Goal: Task Accomplishment & Management: Complete application form

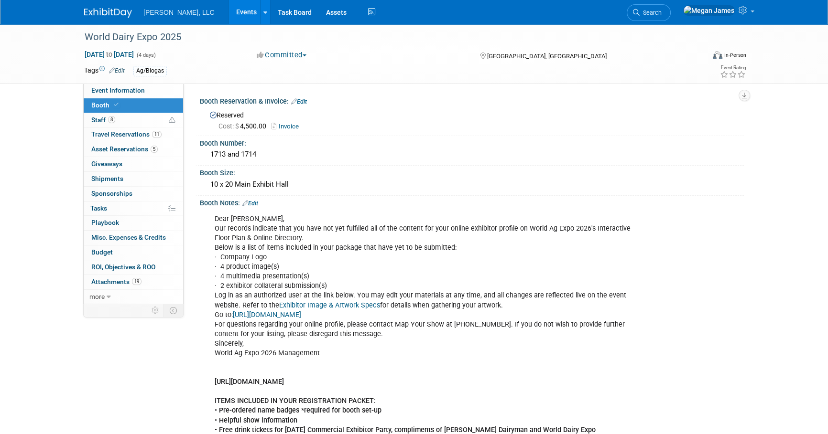
click at [229, 18] on link "Events" at bounding box center [246, 12] width 35 height 24
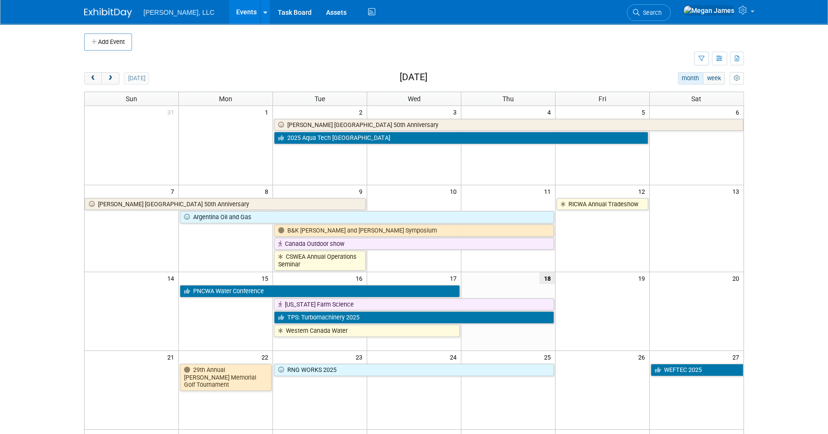
click at [807, 210] on body "Boerger, LLC Events Add Event Bulk Upload Events Shareable Event Boards Recentl…" at bounding box center [414, 217] width 828 height 434
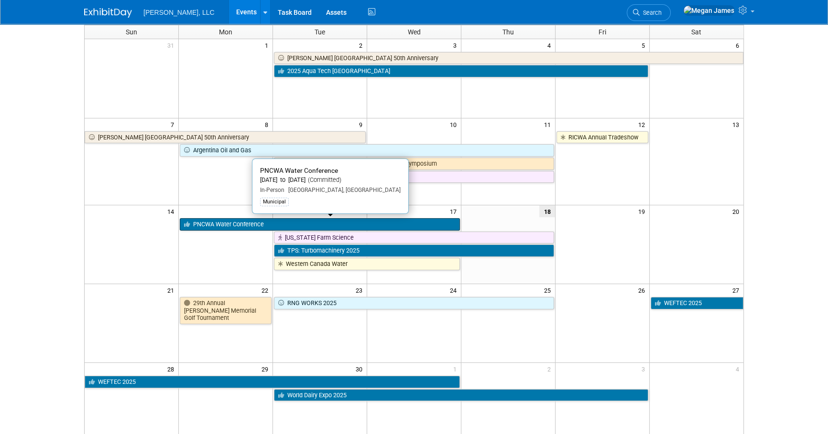
scroll to position [217, 0]
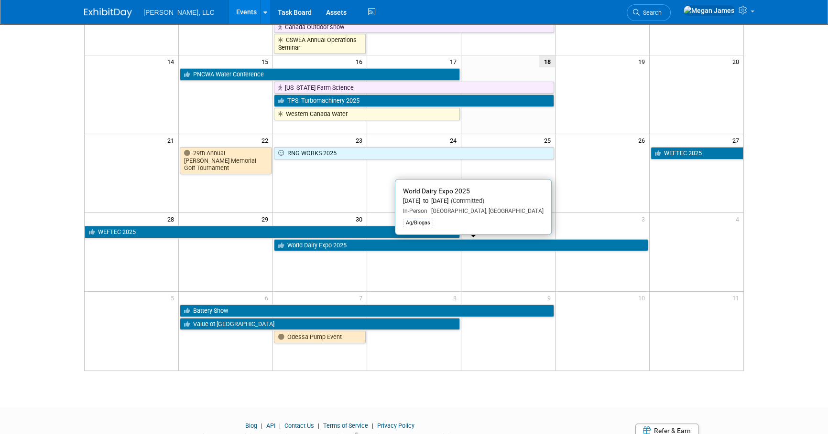
drag, startPoint x: 301, startPoint y: 246, endPoint x: 353, endPoint y: 257, distance: 52.9
click at [301, 246] on link "World Dairy Expo 2025" at bounding box center [461, 245] width 374 height 12
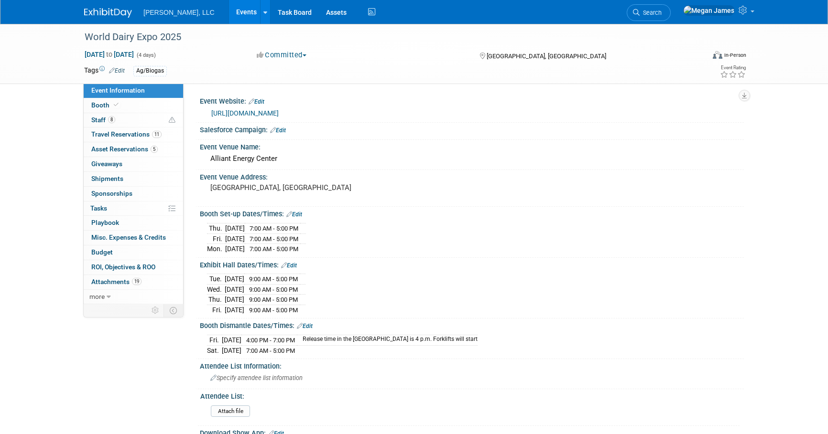
select select "Ag/Biogas"
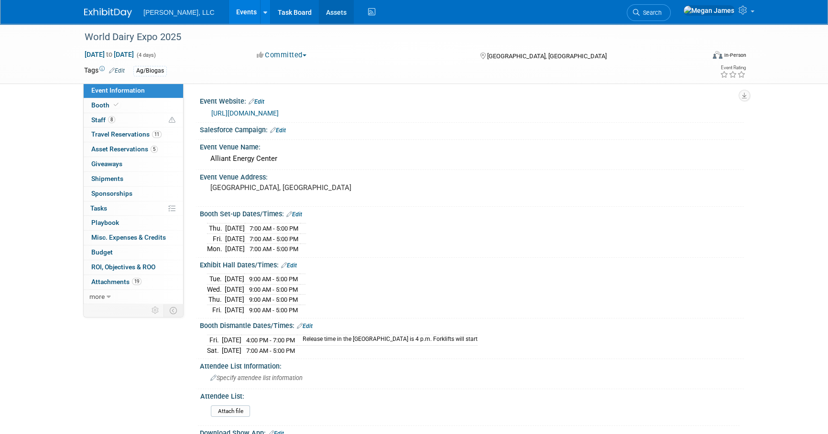
click at [319, 18] on link "Assets" at bounding box center [336, 12] width 35 height 24
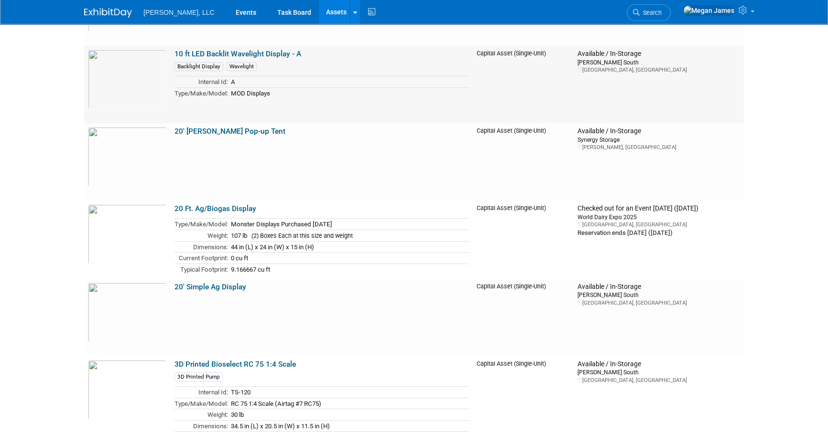
scroll to position [173, 0]
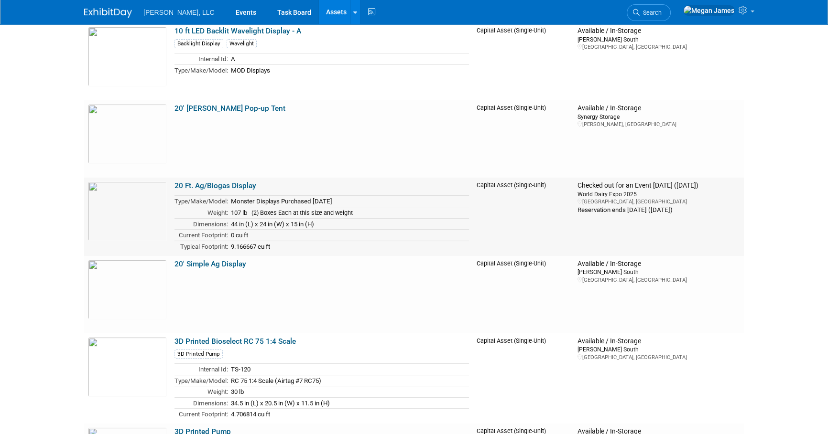
click at [225, 185] on link "20 Ft. Ag/Biogas Display" at bounding box center [215, 186] width 82 height 9
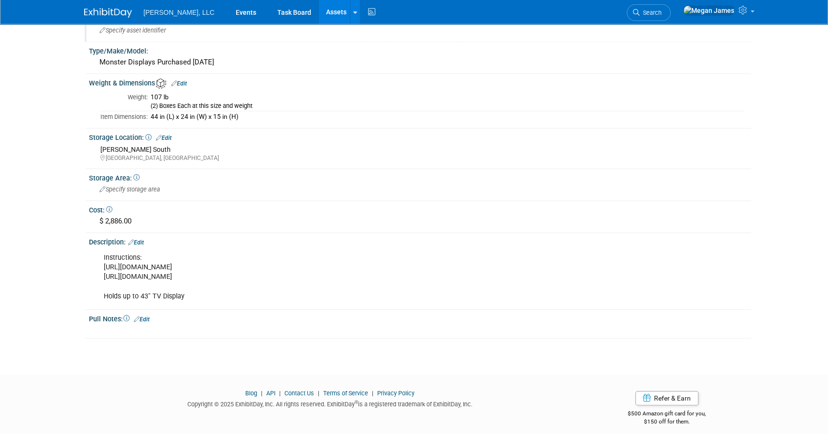
scroll to position [173, 0]
click at [203, 275] on div "Instructions: [URL][DOMAIN_NAME] [URL][DOMAIN_NAME] Holds up to 43" TV Display" at bounding box center [361, 276] width 529 height 57
drag, startPoint x: 422, startPoint y: 272, endPoint x: 103, endPoint y: 274, distance: 319.6
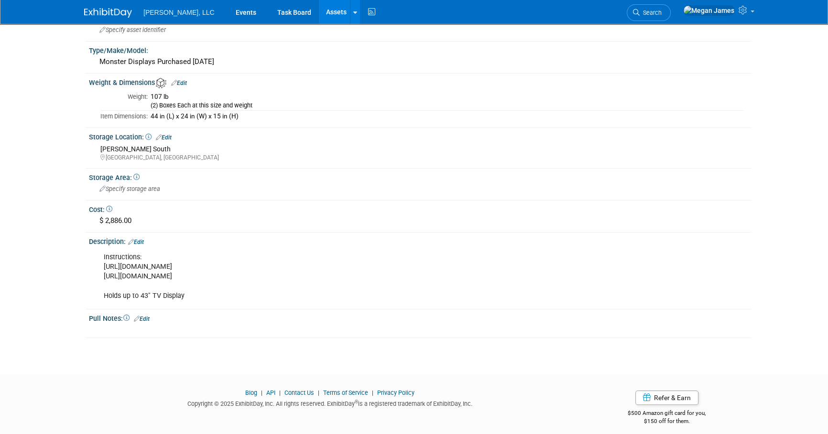
click at [103, 274] on div "Instructions: [URL][DOMAIN_NAME] [URL][DOMAIN_NAME] Holds up to 43" TV Display" at bounding box center [361, 276] width 529 height 57
copy div "[URL][DOMAIN_NAME]"
click at [496, 264] on div "Instructions: https://www.monsterdisplays.com/v/vspfiles/downloadables/Setup/Br…" at bounding box center [361, 276] width 529 height 57
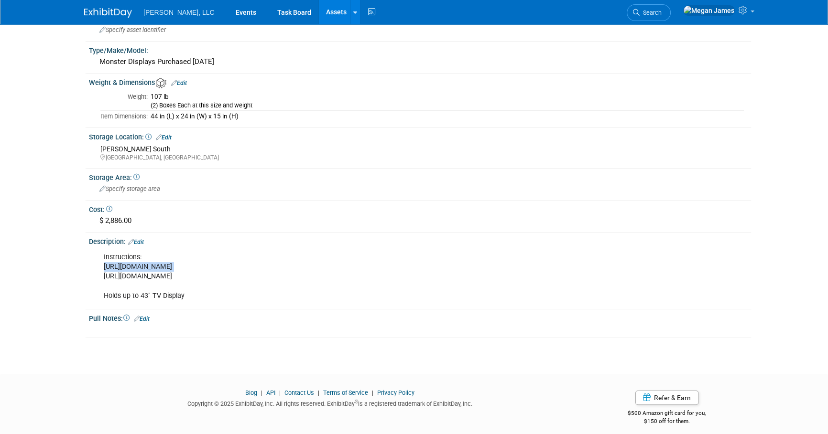
copy div "https://www.monsterdisplays.com/v/vspfiles/downloadables/Setup/Brandstand/20ft%…"
drag, startPoint x: 174, startPoint y: 349, endPoint x: 173, endPoint y: 319, distance: 30.1
click at [174, 349] on div "10031664-10720389-ac8b9440-7664-43fb-8fc4-6197756e7241.jpg Edit Images Capital …" at bounding box center [414, 103] width 674 height 507
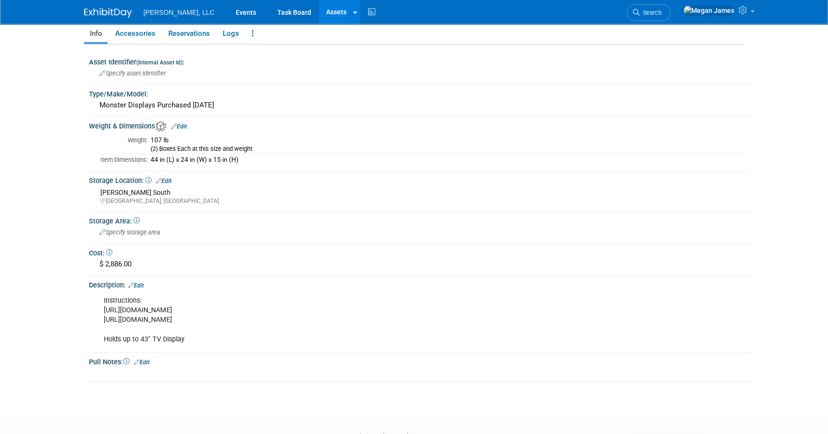
scroll to position [0, 0]
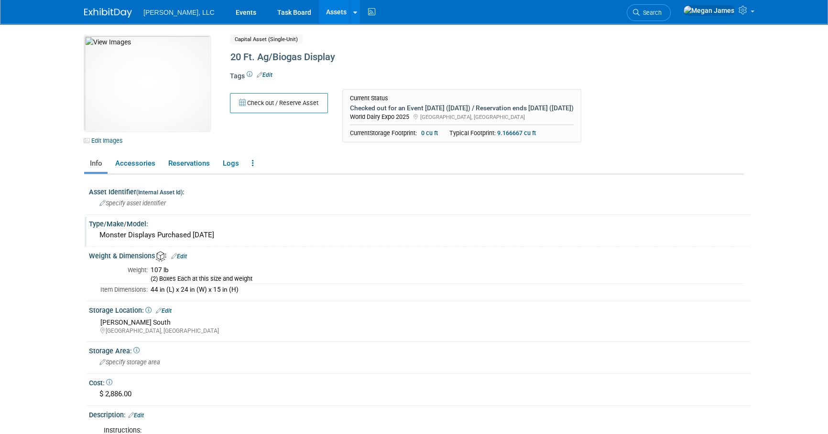
click at [144, 236] on div "Monster Displays Purchased January 2024" at bounding box center [419, 235] width 647 height 15
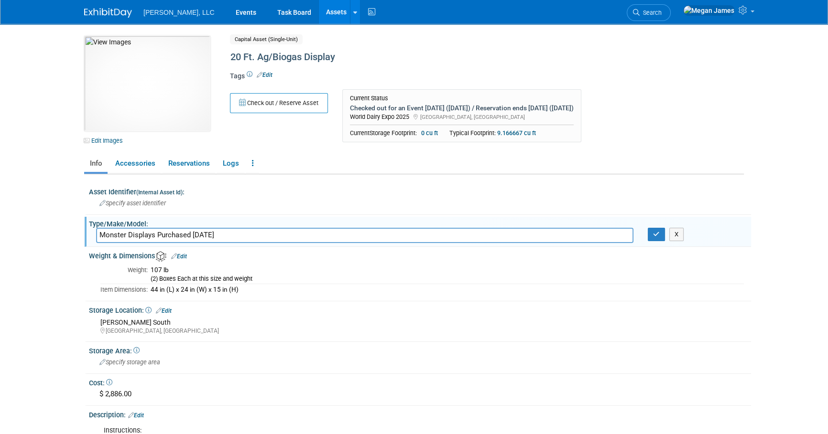
click at [144, 236] on input "Monster Displays Purchased January 2024" at bounding box center [364, 235] width 537 height 15
click at [283, 287] on div "44 in (L) x 24 in (W) x 15 in (H)" at bounding box center [447, 290] width 593 height 9
click at [139, 170] on link "Accessories" at bounding box center [134, 163] width 51 height 17
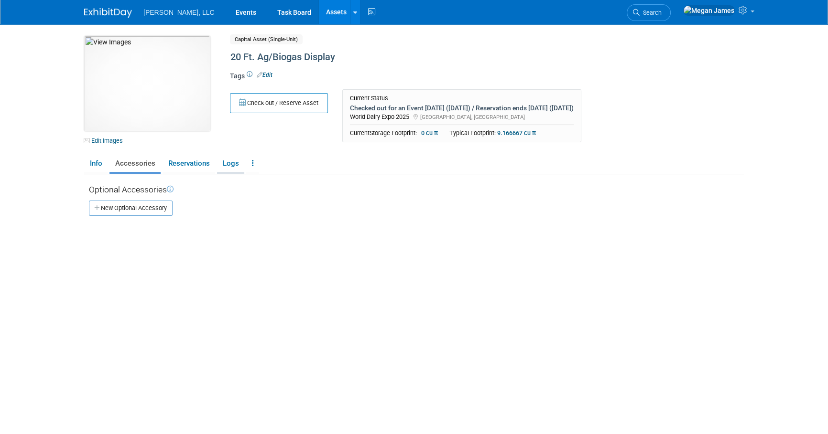
click at [236, 162] on link "Logs" at bounding box center [230, 163] width 27 height 17
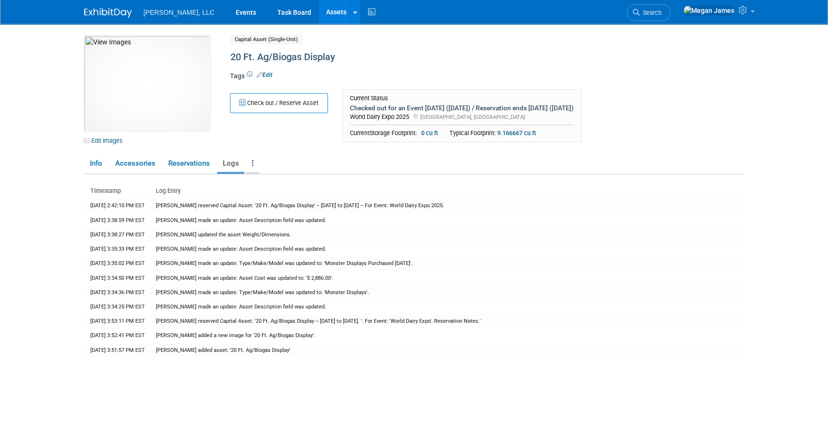
click at [249, 167] on link at bounding box center [252, 163] width 13 height 17
click at [187, 168] on link "Reservations" at bounding box center [188, 163] width 53 height 17
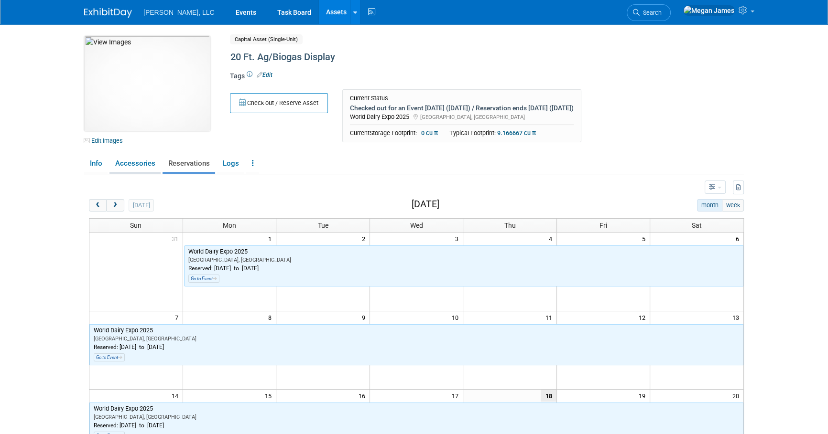
click at [134, 171] on link "Accessories" at bounding box center [134, 163] width 51 height 17
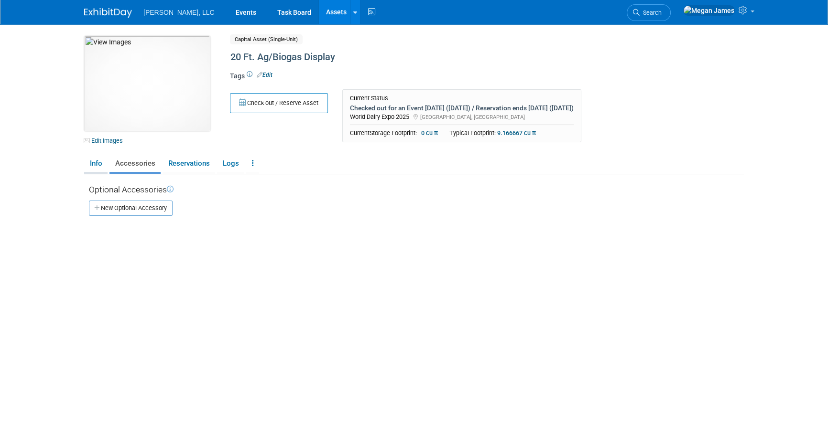
click at [90, 166] on link "Info" at bounding box center [95, 163] width 23 height 17
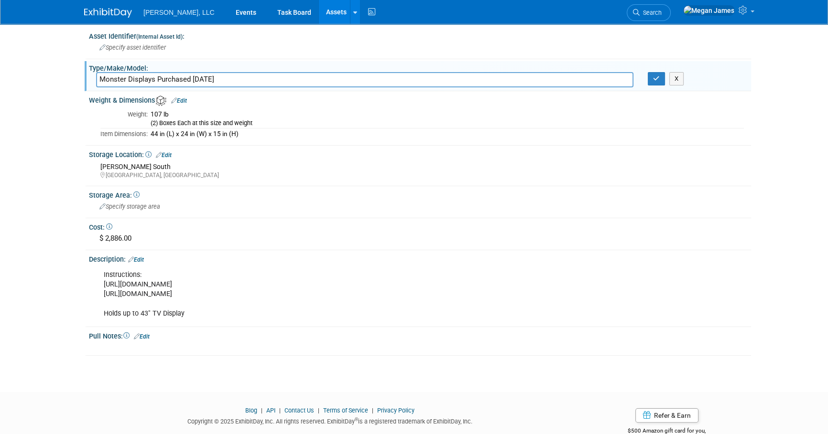
scroll to position [173, 0]
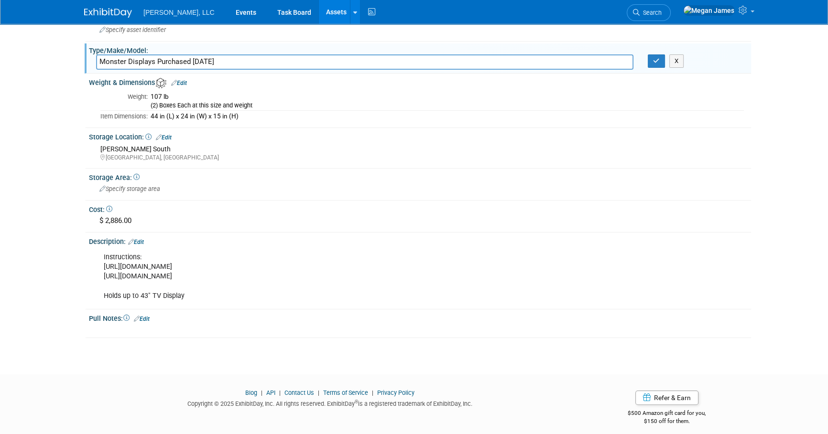
click at [287, 293] on div "Instructions: https://www.monsterdisplays.com/v/vspfiles/downloadables/Setup/Br…" at bounding box center [361, 276] width 529 height 57
click at [144, 316] on link "Edit" at bounding box center [142, 319] width 16 height 7
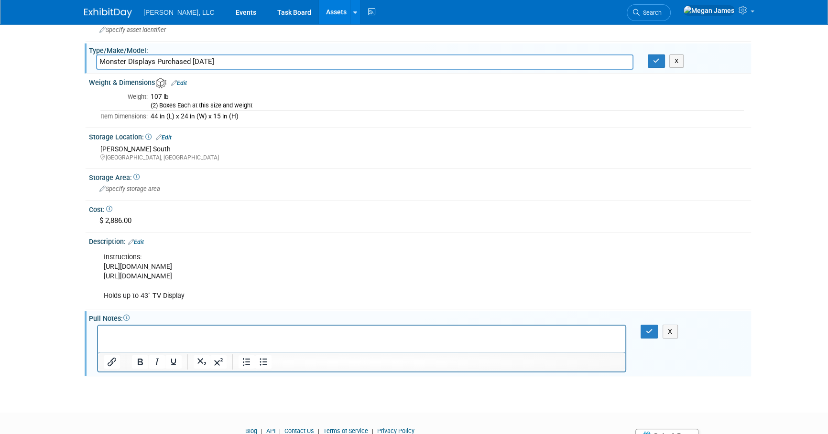
scroll to position [0, 0]
click at [672, 325] on button "X" at bounding box center [669, 332] width 15 height 14
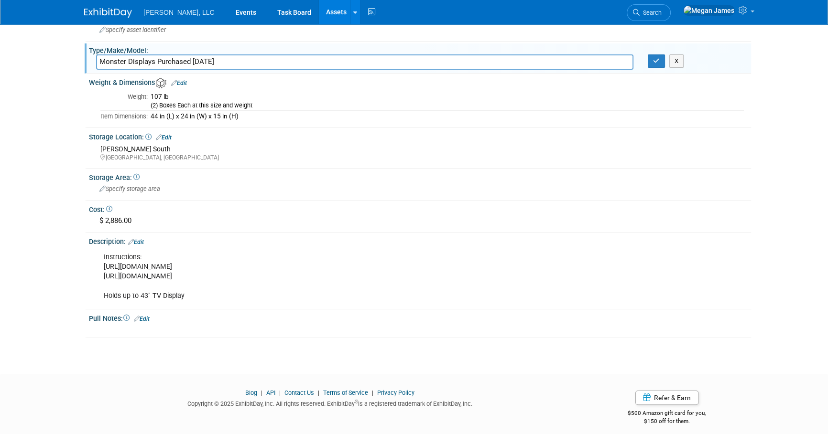
click at [134, 239] on icon at bounding box center [131, 242] width 6 height 6
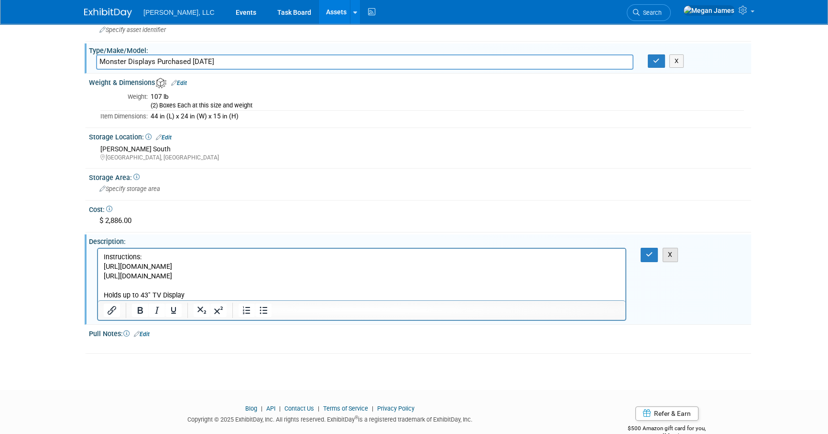
click at [667, 255] on button "X" at bounding box center [669, 255] width 15 height 14
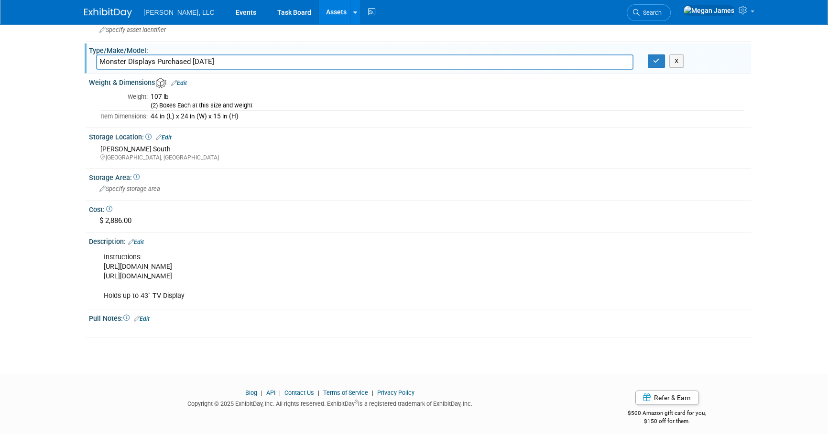
click at [139, 239] on link "Edit" at bounding box center [136, 242] width 16 height 7
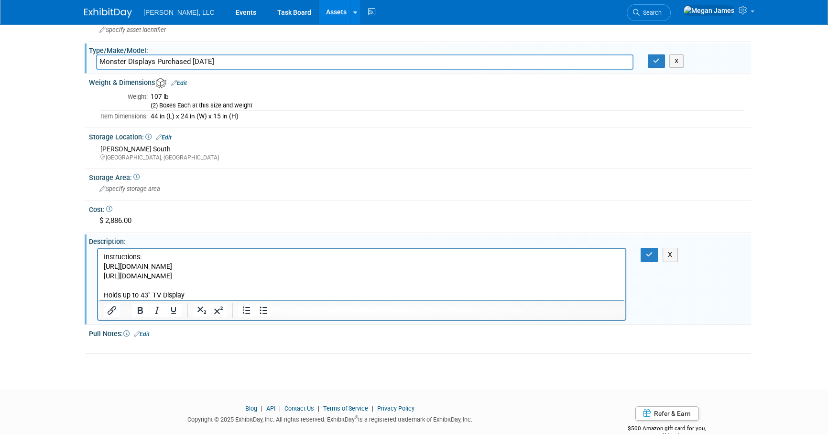
drag, startPoint x: 457, startPoint y: 278, endPoint x: 71, endPoint y: 247, distance: 387.2
click at [98, 249] on html "Instructions: https://www.monsterdisplays.com/v/vspfiles/downloadables/Setup/Br…" at bounding box center [361, 275] width 527 height 52
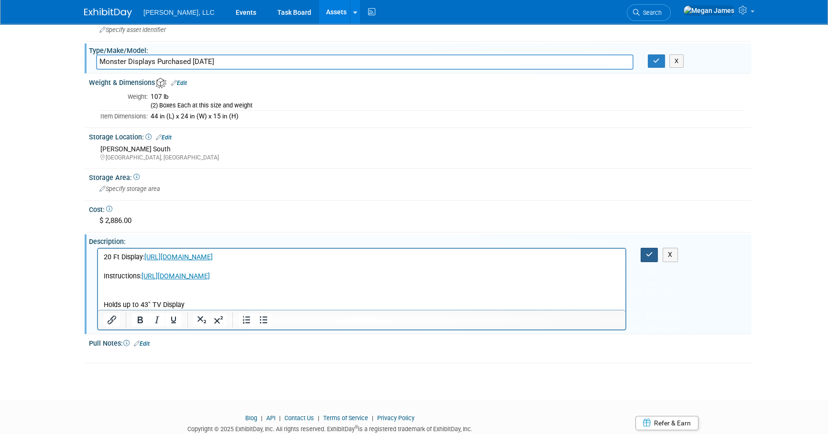
click at [650, 253] on icon "button" at bounding box center [648, 254] width 7 height 7
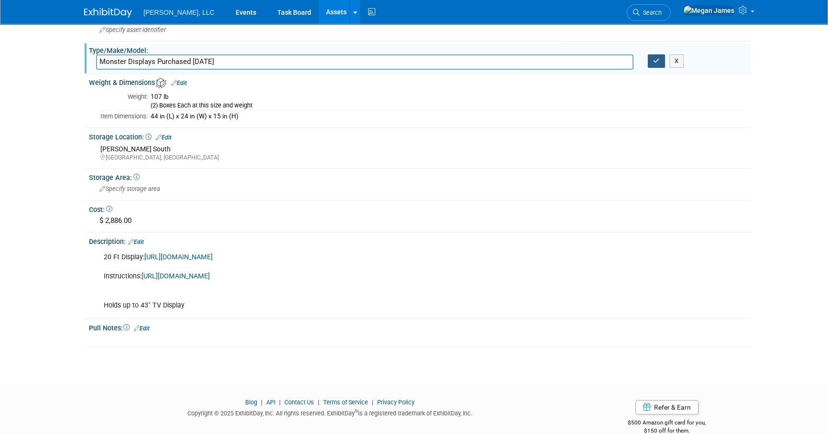
click at [656, 58] on icon "button" at bounding box center [656, 61] width 7 height 6
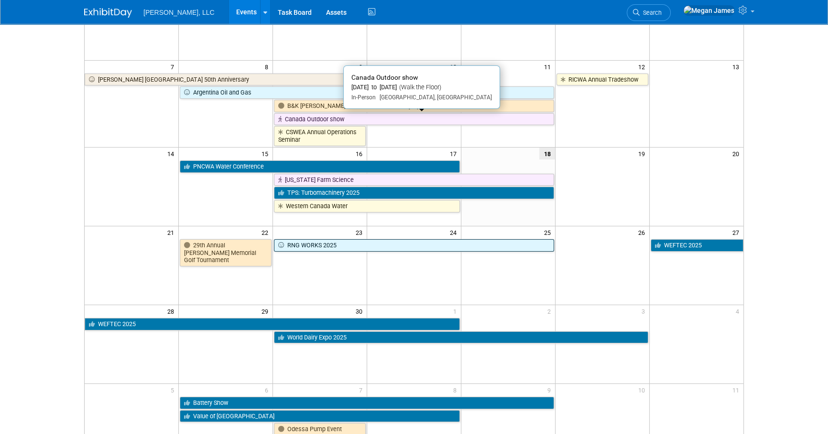
scroll to position [130, 0]
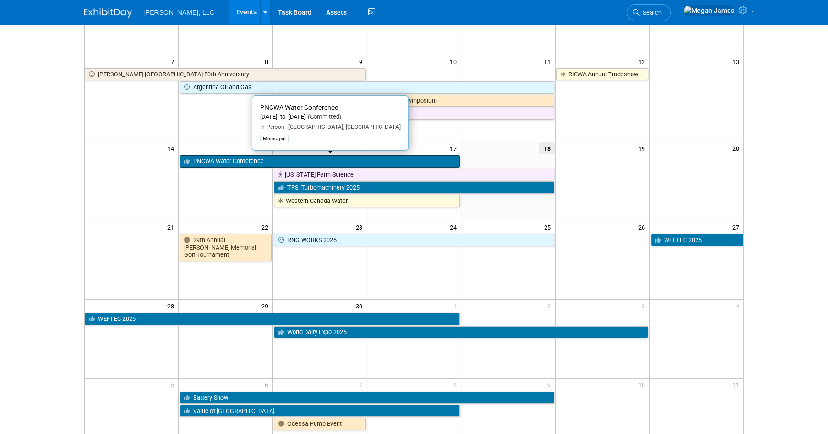
click at [231, 162] on link "PNCWA Water Conference" at bounding box center [320, 161] width 280 height 12
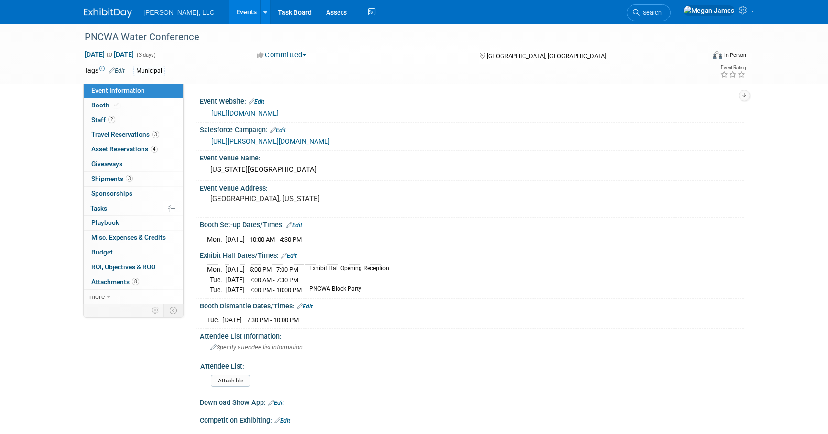
select select "Municipal"
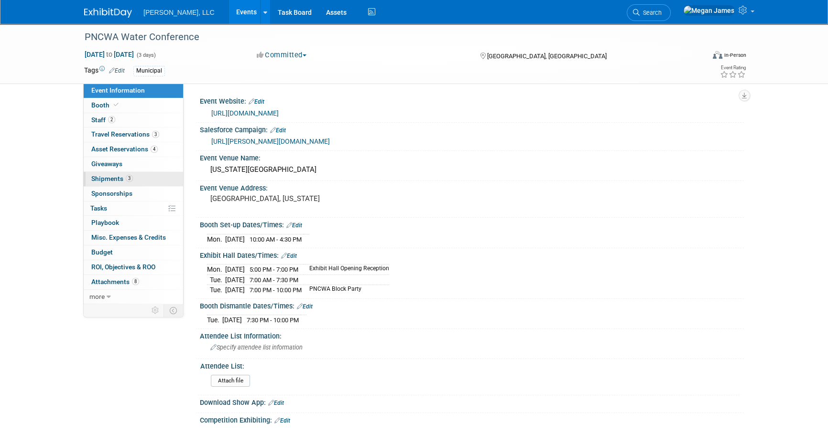
click at [152, 177] on link "3 Shipments 3" at bounding box center [133, 179] width 99 height 14
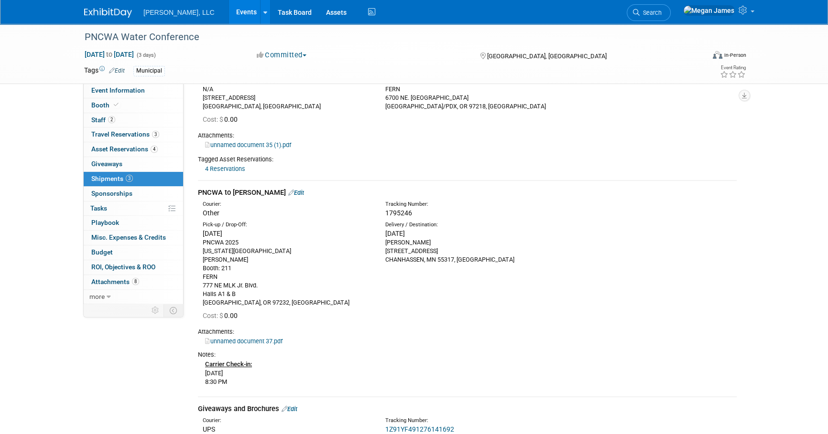
click at [288, 191] on link "Edit" at bounding box center [296, 192] width 16 height 7
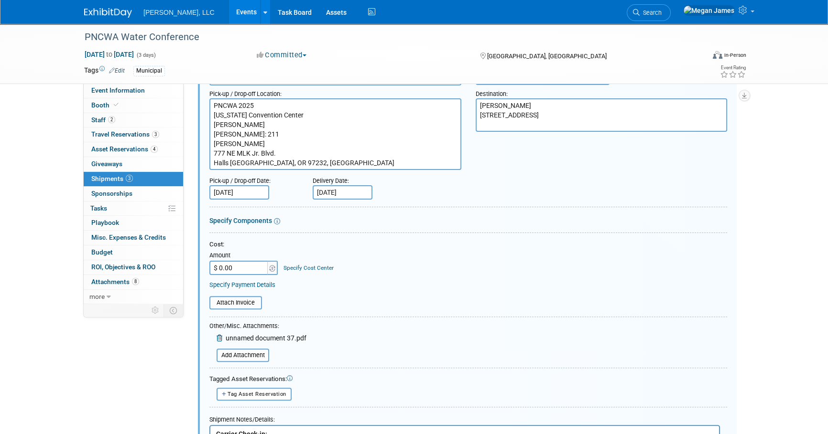
scroll to position [419, 0]
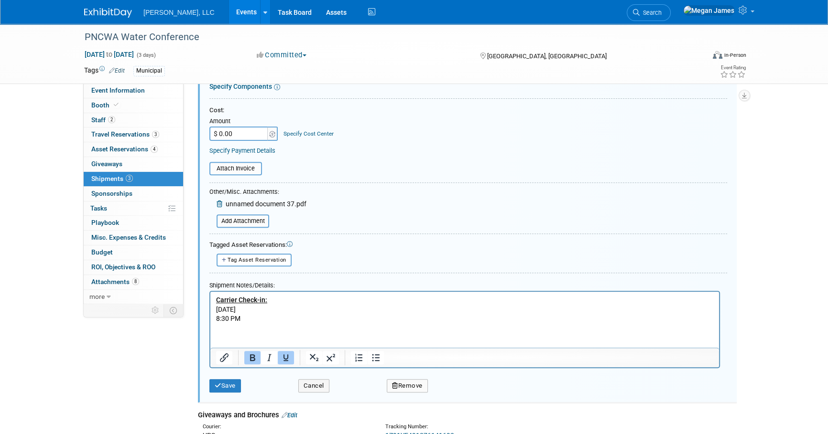
click at [342, 324] on html "Carrier Check-in: Tuesday, September 16, 2025 8:30 PM" at bounding box center [464, 308] width 508 height 32
drag, startPoint x: 262, startPoint y: 323, endPoint x: 186, endPoint y: 292, distance: 81.9
click at [210, 292] on html "Carrier Check-in: Tuesday, September 16, 2025 8:30 PM" at bounding box center [464, 308] width 508 height 32
drag, startPoint x: 245, startPoint y: 318, endPoint x: 204, endPoint y: 289, distance: 51.0
click at [210, 292] on html "Carrier Check-in: Tuesday, September 16, 2025 8:30 PM" at bounding box center [464, 308] width 508 height 32
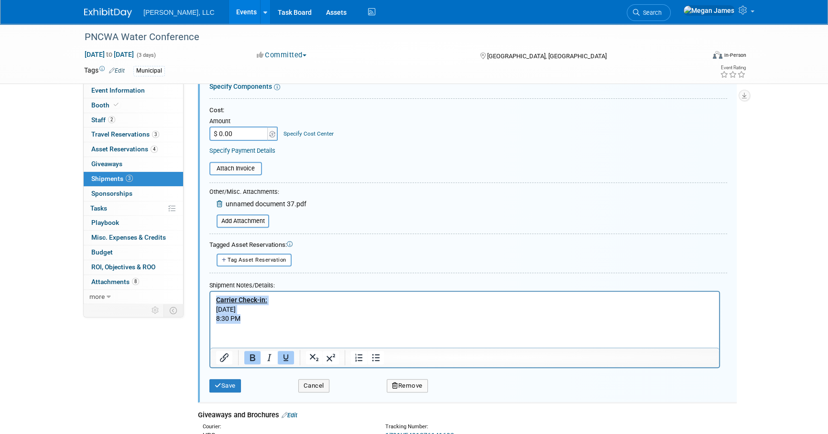
paste body "Rich Text Area. Press ALT-0 for help."
click at [228, 386] on button "Save" at bounding box center [225, 385] width 32 height 13
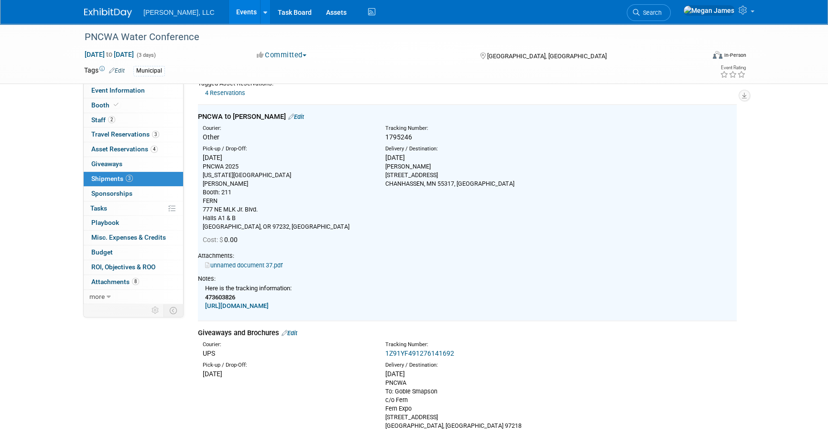
scroll to position [202, 0]
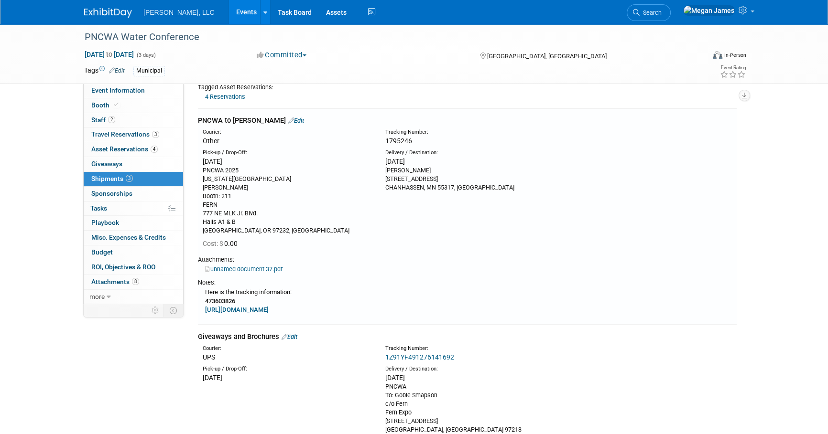
drag, startPoint x: 207, startPoint y: 289, endPoint x: 419, endPoint y: 320, distance: 214.3
click at [419, 320] on td "PNCWA to Boerger Edit Courier: Other Tracking Number:" at bounding box center [467, 216] width 538 height 216
click at [269, 307] on link "https://www.tforcefreight.com/ltl/apps/Tracking" at bounding box center [237, 309] width 64 height 7
drag, startPoint x: 237, startPoint y: 301, endPoint x: 204, endPoint y: 301, distance: 33.0
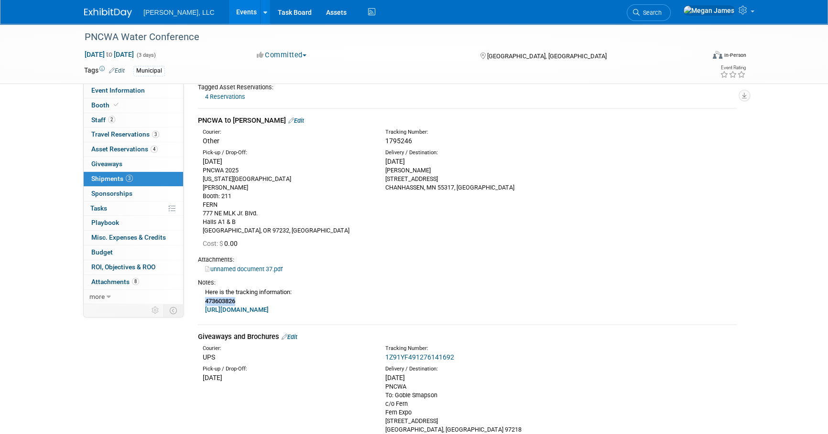
click at [204, 301] on div "Here is the tracking information: 473603826 https://www.tforcefreight.com/ltl/a…" at bounding box center [467, 301] width 538 height 28
click at [427, 264] on div "unnamed document 37.pdf" at bounding box center [467, 269] width 538 height 10
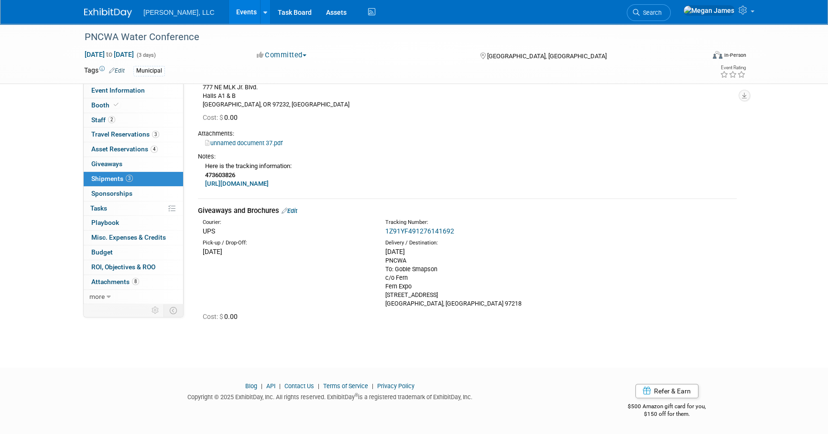
scroll to position [111, 0]
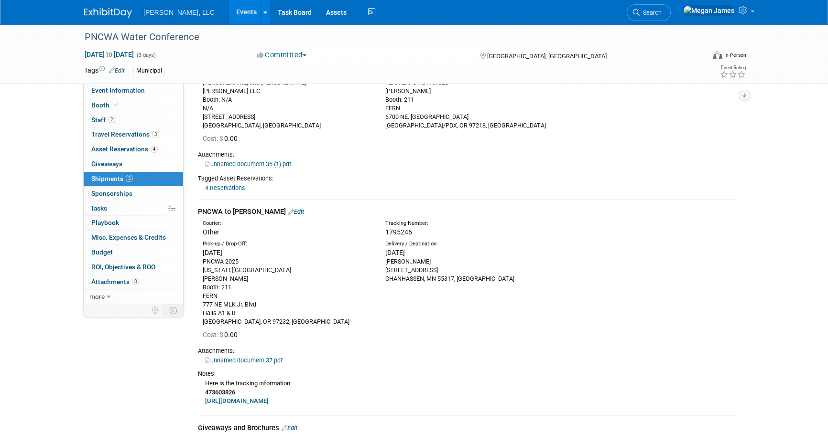
click at [229, 13] on link "Events" at bounding box center [246, 12] width 35 height 24
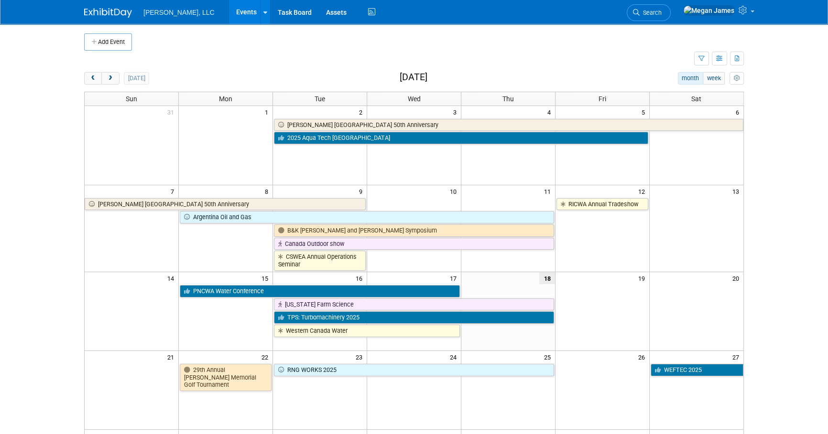
click at [113, 44] on button "Add Event" at bounding box center [108, 41] width 48 height 17
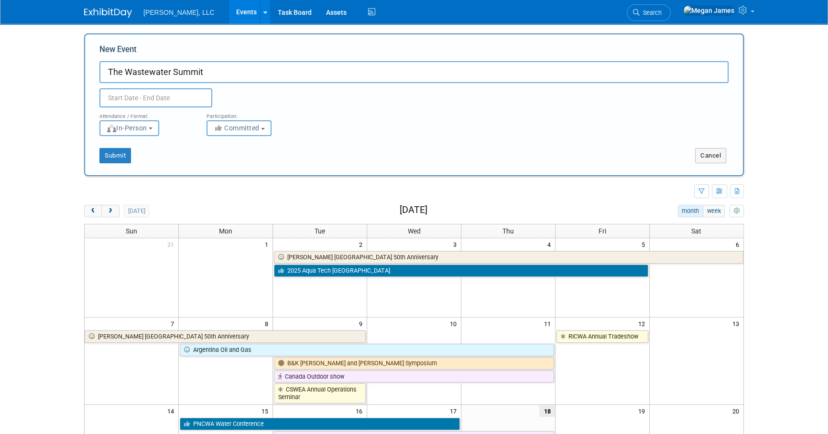
type input "The Wastewater Summit"
click at [152, 98] on input "text" at bounding box center [155, 97] width 113 height 19
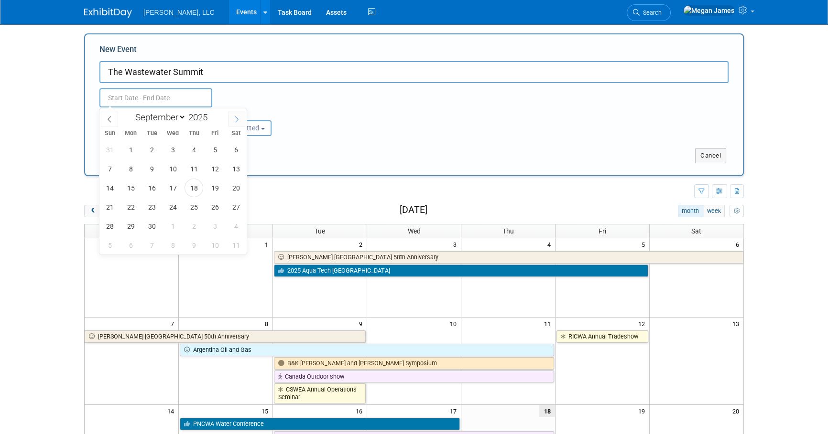
click at [239, 118] on icon at bounding box center [236, 119] width 7 height 7
select select "11"
click at [239, 118] on icon at bounding box center [236, 119] width 7 height 7
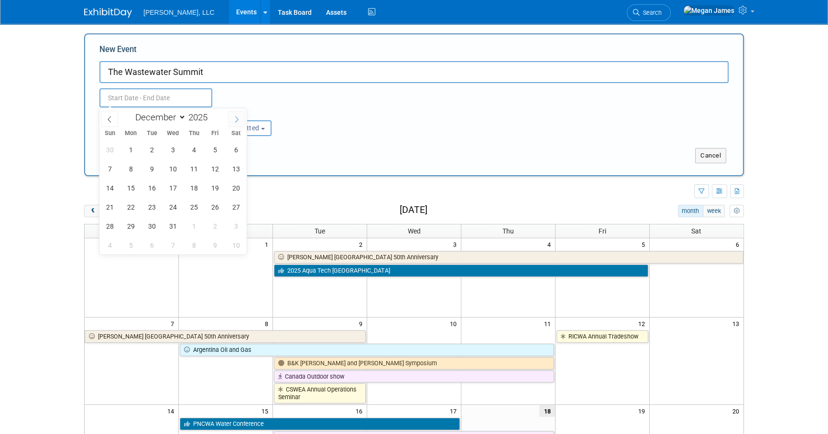
type input "2026"
click at [239, 118] on icon at bounding box center [236, 119] width 7 height 7
select select "3"
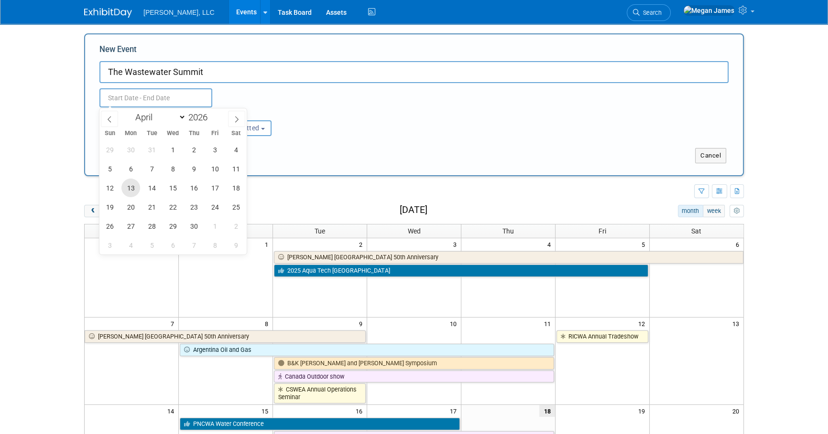
click at [131, 194] on span "13" at bounding box center [130, 188] width 19 height 19
click at [193, 189] on span "16" at bounding box center [193, 188] width 19 height 19
type input "[DATE] to [DATE]"
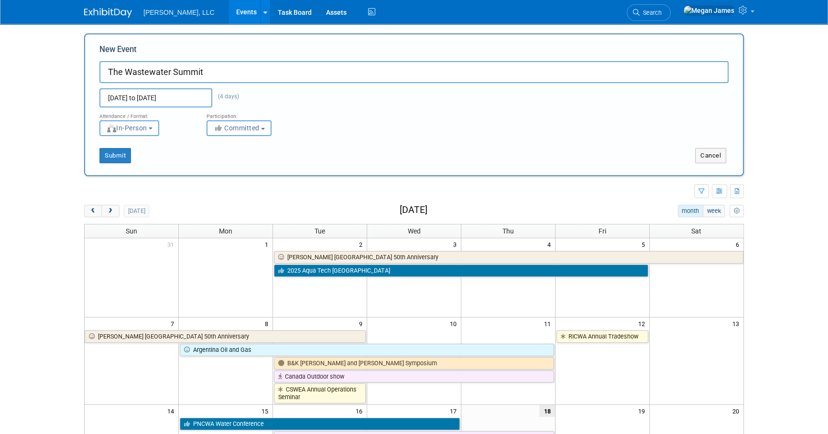
click at [247, 129] on span "Committed" at bounding box center [236, 128] width 46 height 8
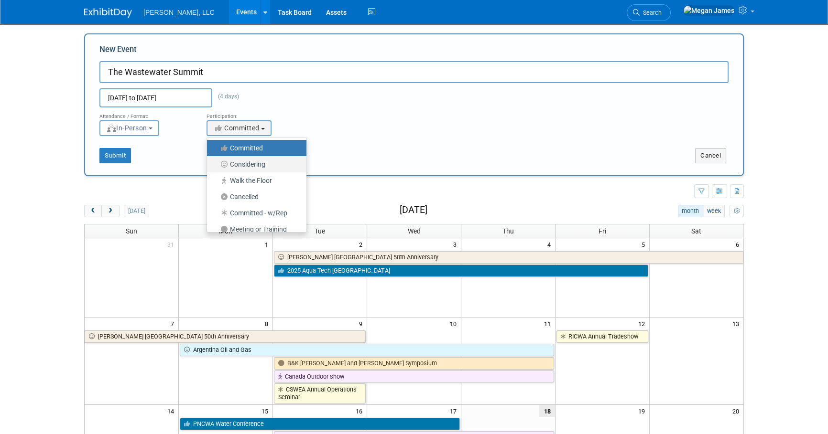
click at [265, 164] on label "Considering" at bounding box center [254, 164] width 85 height 12
click at [215, 164] on input "Considering" at bounding box center [212, 164] width 6 height 6
select select "2"
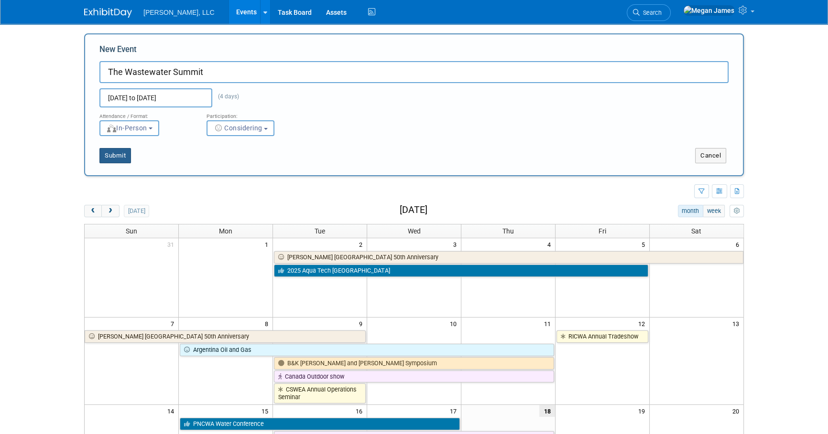
click at [119, 156] on button "Submit" at bounding box center [115, 155] width 32 height 15
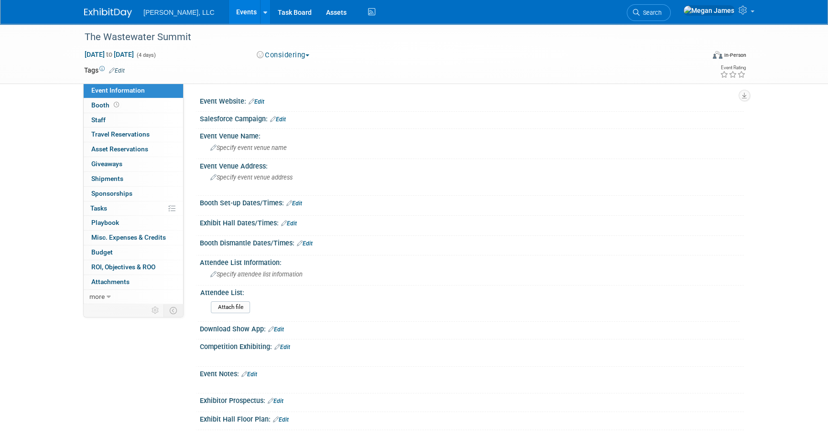
drag, startPoint x: 263, startPoint y: 104, endPoint x: 277, endPoint y: 101, distance: 14.1
click at [263, 104] on link "Edit" at bounding box center [256, 101] width 16 height 7
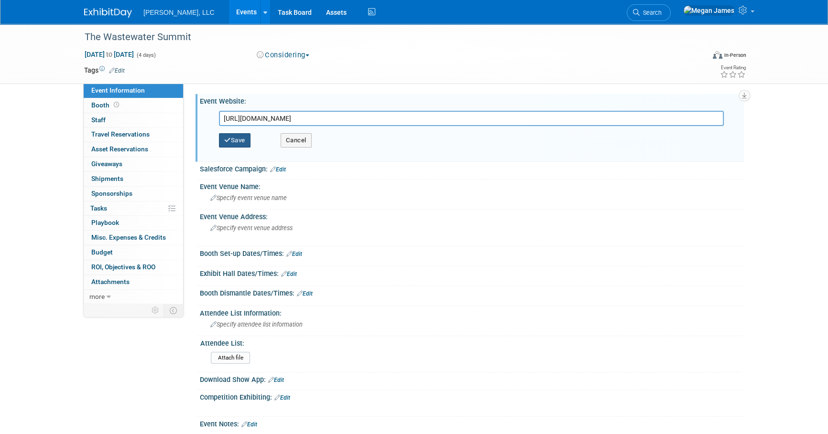
type input "[URL][DOMAIN_NAME]"
click at [243, 137] on button "Save" at bounding box center [235, 140] width 32 height 14
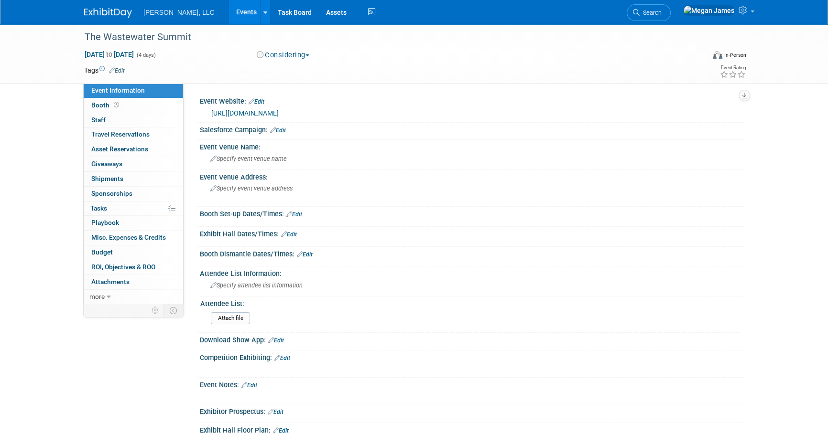
drag, startPoint x: 153, startPoint y: 101, endPoint x: 217, endPoint y: 110, distance: 64.7
click at [153, 101] on link "Booth" at bounding box center [133, 105] width 99 height 14
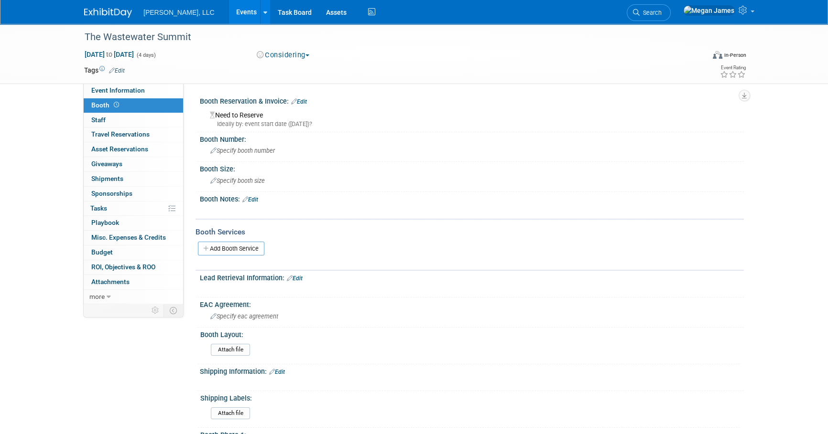
click at [258, 198] on link "Edit" at bounding box center [250, 199] width 16 height 7
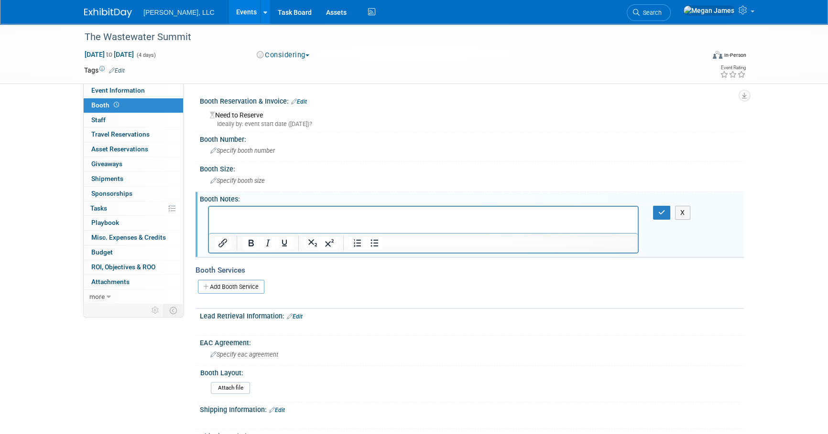
click at [257, 219] on p "Rich Text Area. Press ALT-0 for help." at bounding box center [424, 215] width 418 height 10
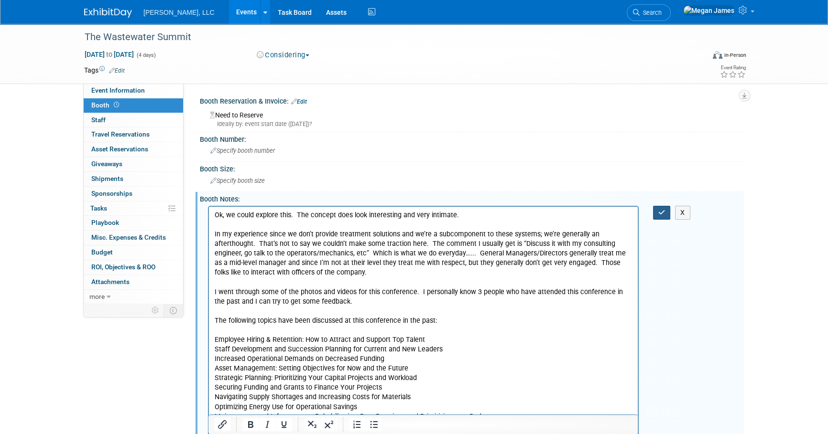
click at [653, 209] on button "button" at bounding box center [662, 213] width 18 height 14
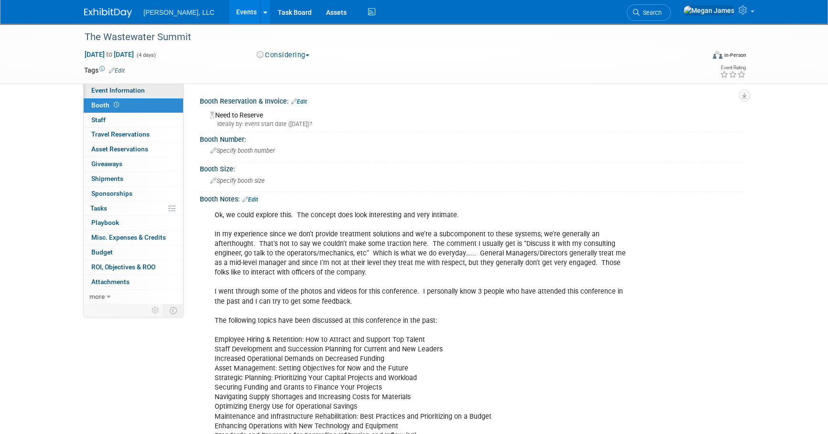
click at [133, 91] on span "Event Information" at bounding box center [118, 90] width 54 height 8
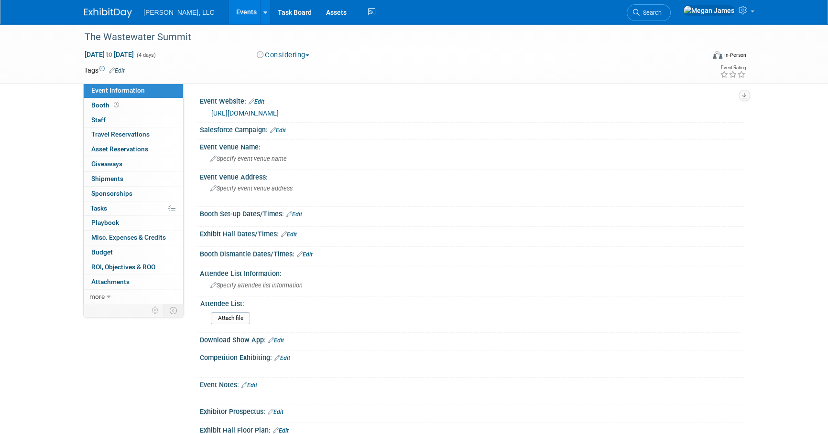
click at [262, 111] on link "https://www.thewastewatersummit.com/" at bounding box center [244, 113] width 67 height 8
click at [229, 16] on link "Events" at bounding box center [246, 12] width 35 height 24
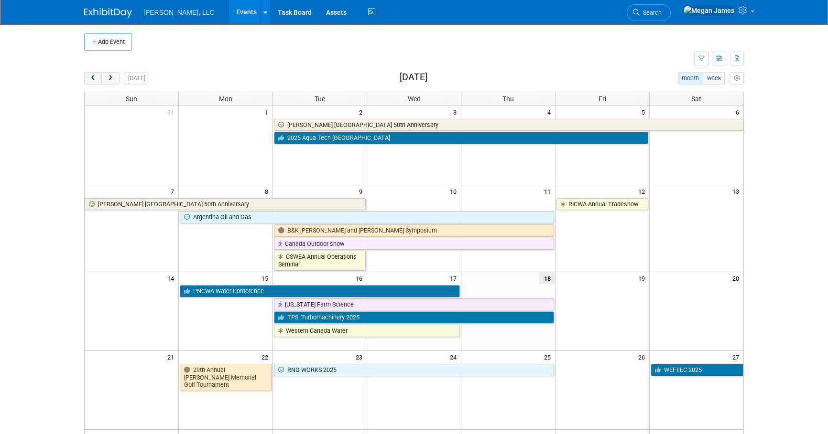
click at [93, 81] on button "prev" at bounding box center [93, 78] width 18 height 12
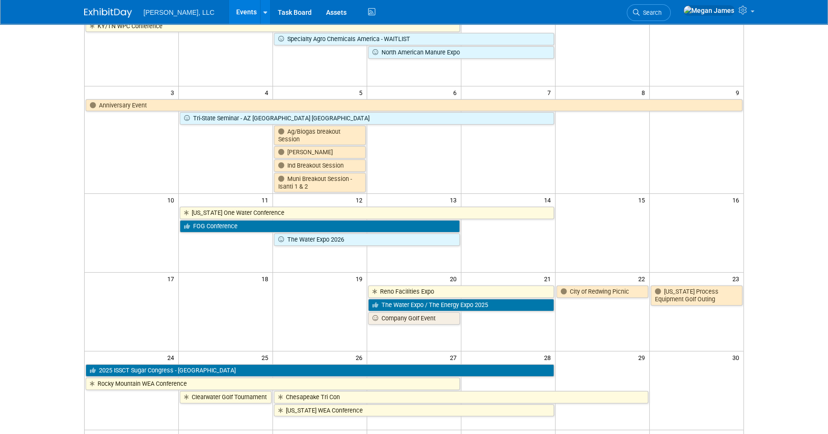
scroll to position [217, 0]
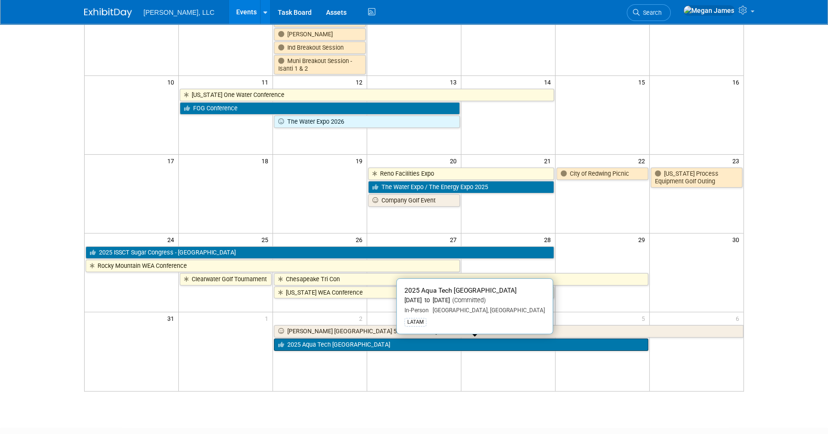
click at [372, 347] on link "2025 Aqua Tech [GEOGRAPHIC_DATA]" at bounding box center [461, 345] width 374 height 12
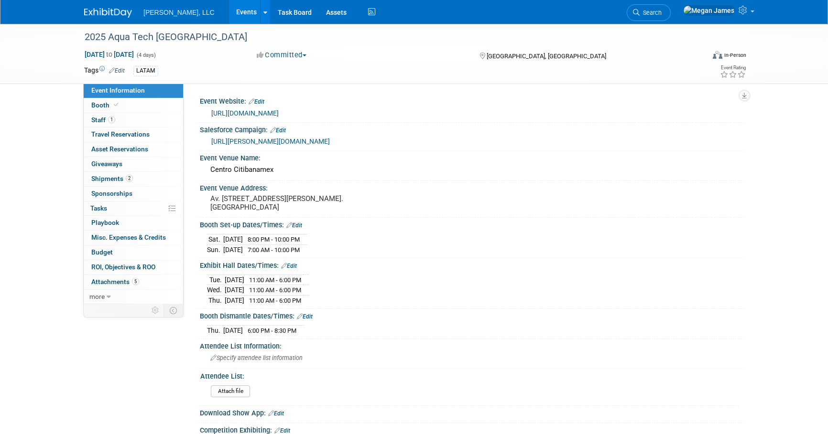
select select "Municipal"
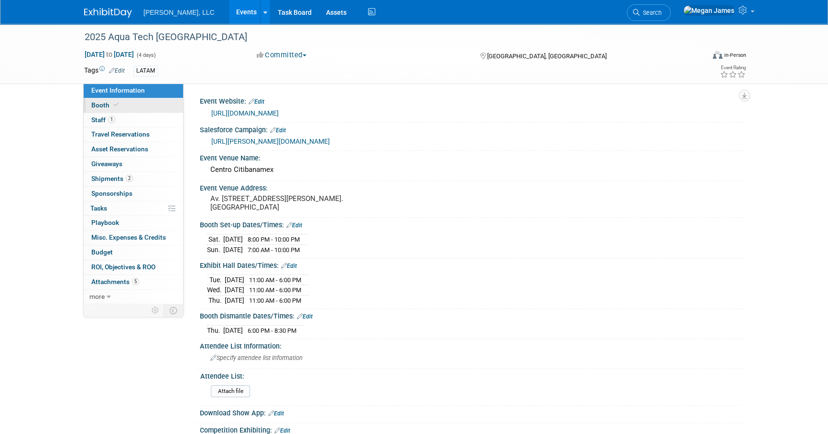
click at [146, 104] on link "Booth" at bounding box center [133, 105] width 99 height 14
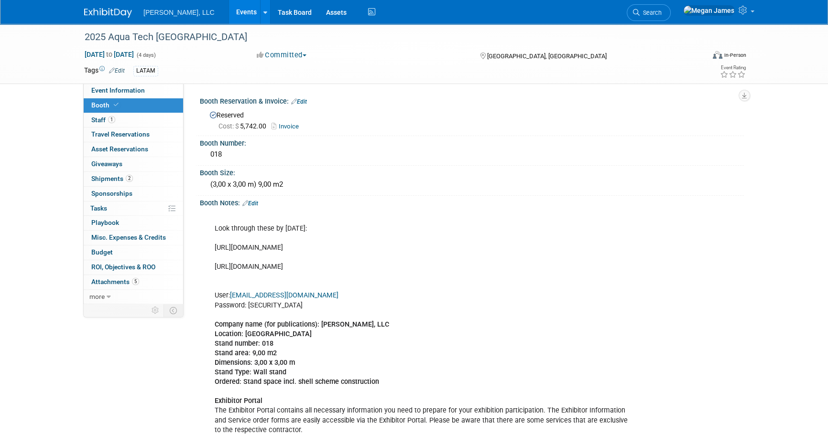
click at [229, 12] on link "Events" at bounding box center [246, 12] width 35 height 24
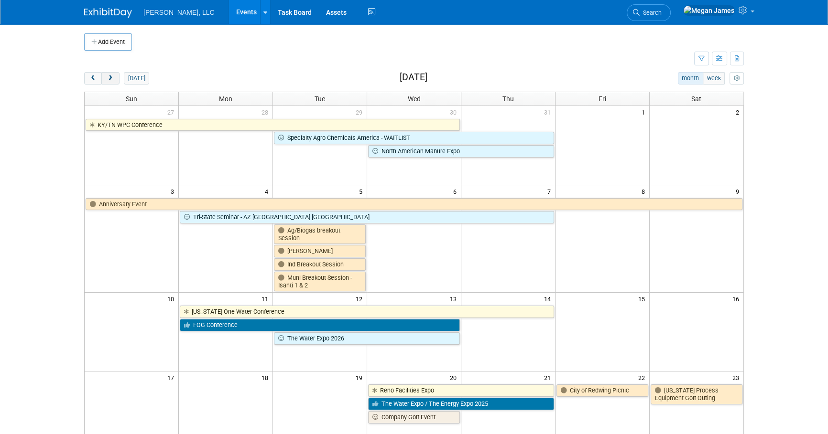
click at [108, 76] on span "next" at bounding box center [110, 78] width 7 height 6
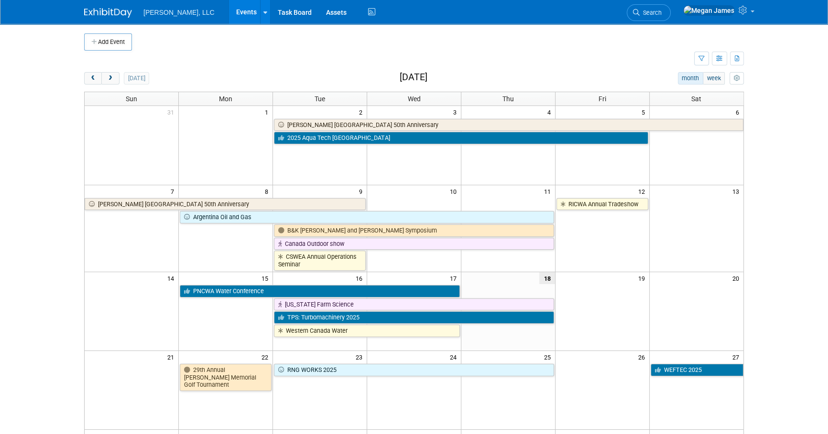
click at [766, 171] on body "Boerger, LLC Events Add Event Bulk Upload Events Shareable Event Boards Recentl…" at bounding box center [414, 217] width 828 height 434
click at [113, 82] on button "next" at bounding box center [110, 78] width 18 height 12
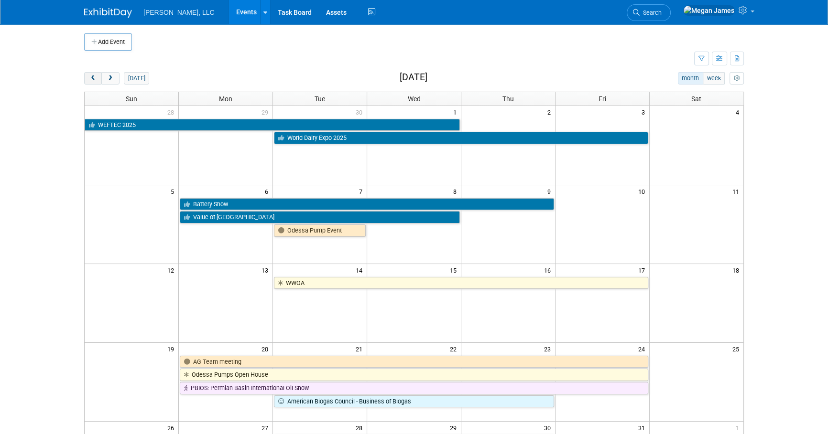
click at [87, 81] on button "prev" at bounding box center [93, 78] width 18 height 12
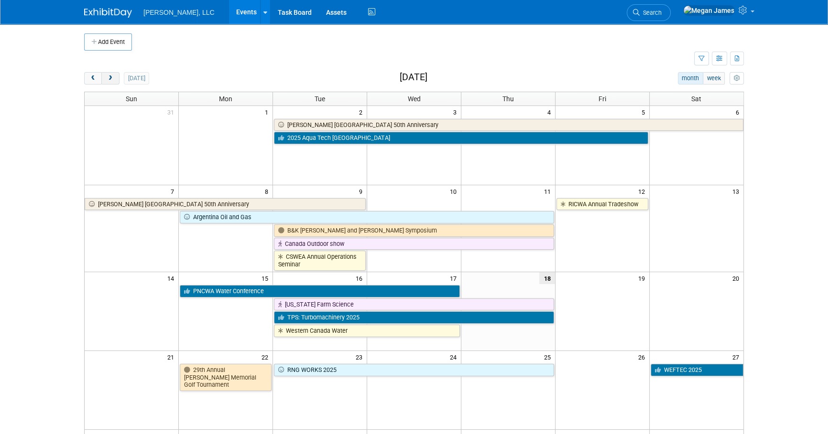
click at [111, 74] on button "next" at bounding box center [110, 78] width 18 height 12
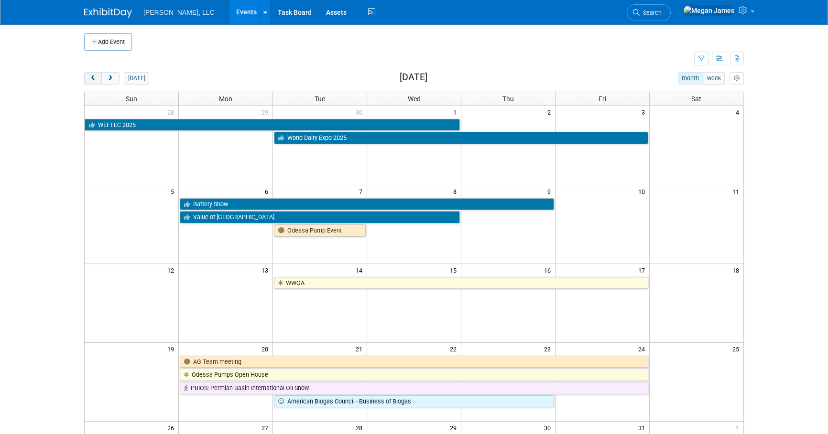
click at [95, 80] on span "prev" at bounding box center [92, 78] width 7 height 6
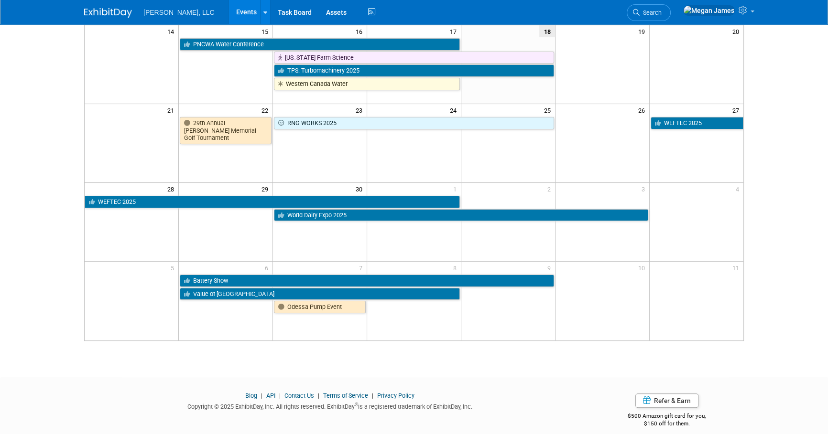
scroll to position [244, 0]
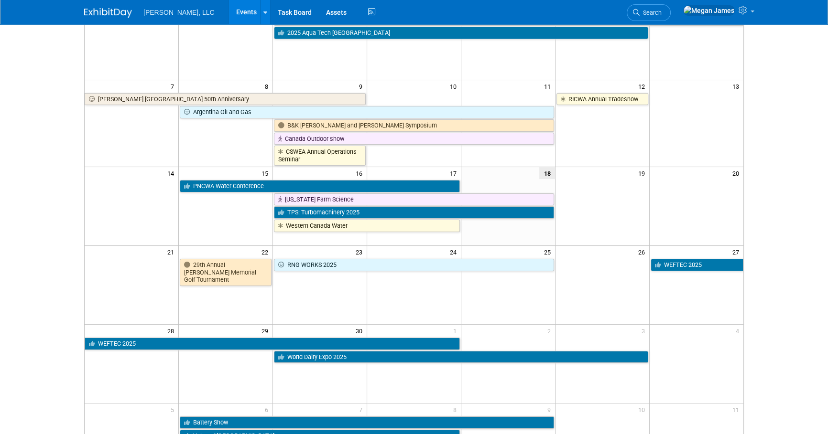
scroll to position [27, 0]
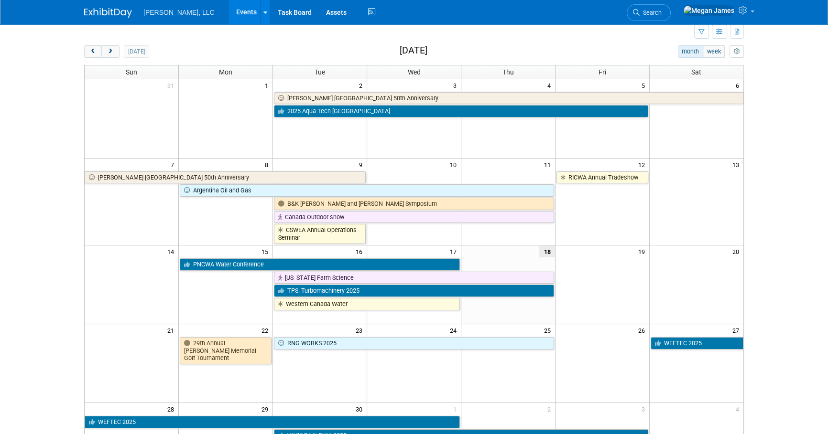
drag, startPoint x: 59, startPoint y: 259, endPoint x: 96, endPoint y: 244, distance: 39.4
click at [62, 256] on body "Boerger, LLC Events Add Event Bulk Upload Events Shareable Event Boards Recentl…" at bounding box center [414, 190] width 828 height 434
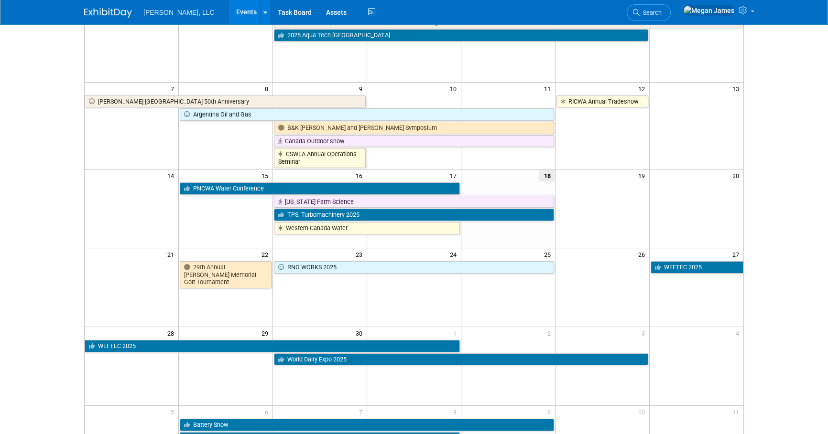
scroll to position [217, 0]
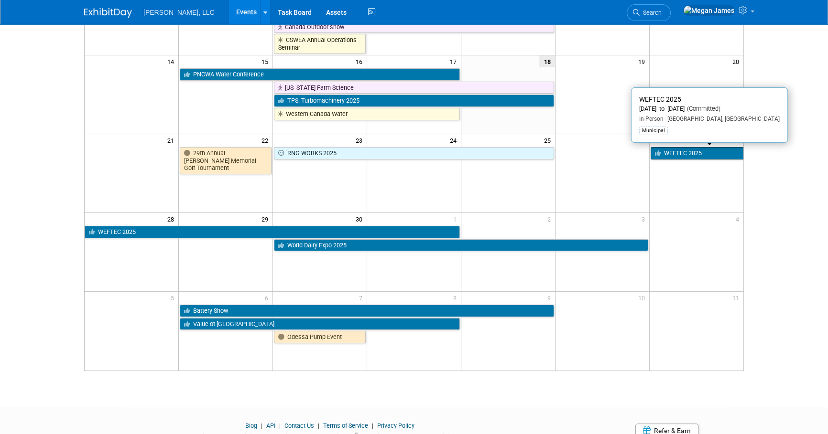
click at [685, 156] on link "WEFTEC 2025" at bounding box center [696, 153] width 93 height 12
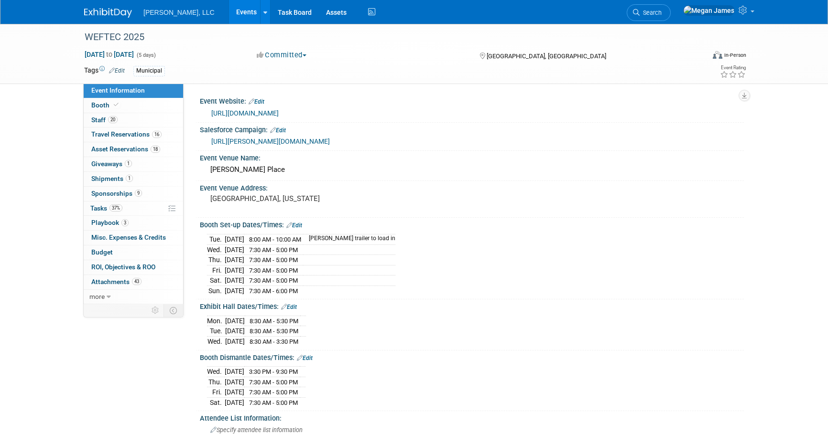
select select "Municipal"
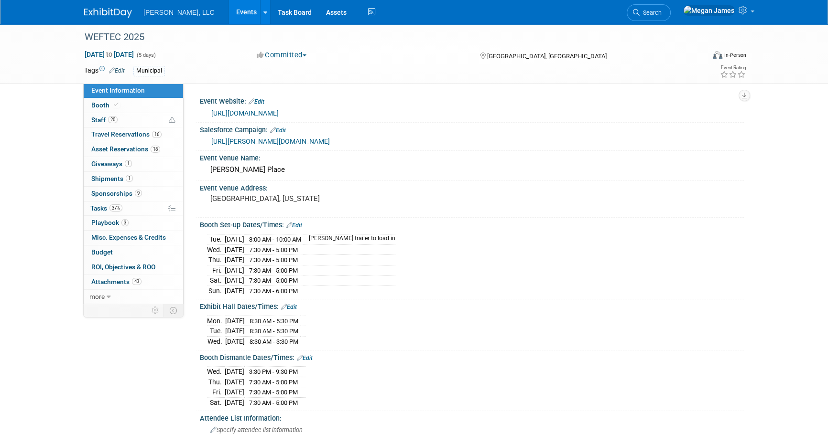
click at [229, 14] on link "Events" at bounding box center [246, 12] width 35 height 24
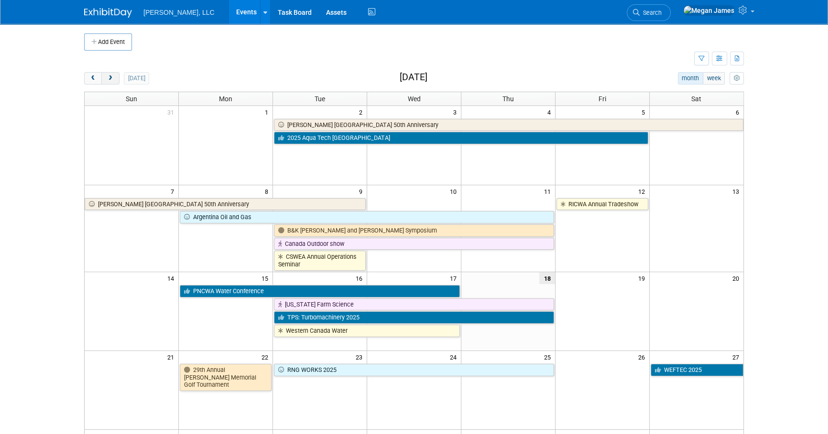
click at [110, 75] on button "next" at bounding box center [110, 78] width 18 height 12
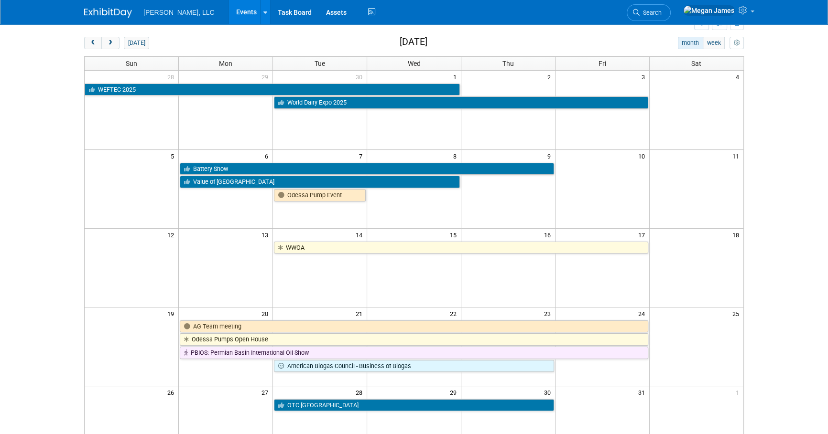
scroll to position [36, 0]
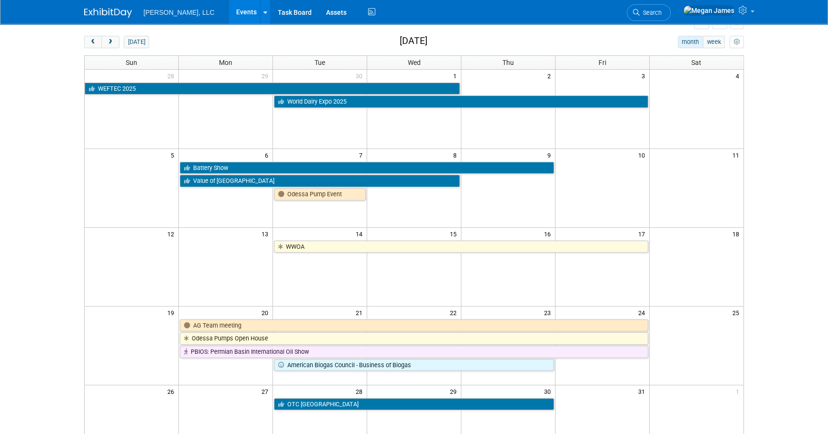
click at [782, 96] on body "Boerger, LLC Events Add Event Bulk Upload Events Shareable Event Boards Recentl…" at bounding box center [414, 181] width 828 height 434
click at [793, 158] on body "Boerger, LLC Events Add Event Bulk Upload Events Shareable Event Boards Recentl…" at bounding box center [414, 181] width 828 height 434
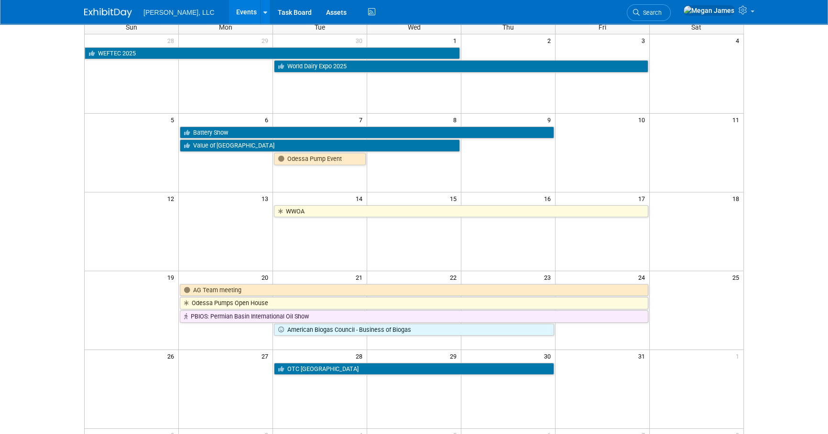
scroll to position [0, 0]
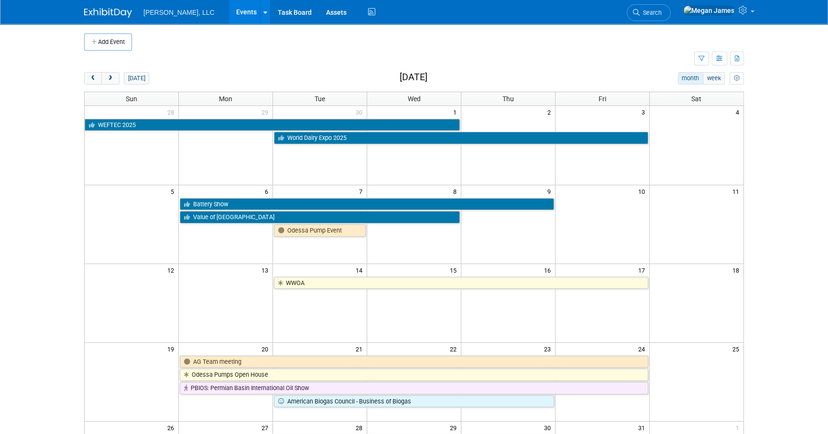
click at [229, 17] on link "Events" at bounding box center [246, 12] width 35 height 24
